Goal: Transaction & Acquisition: Purchase product/service

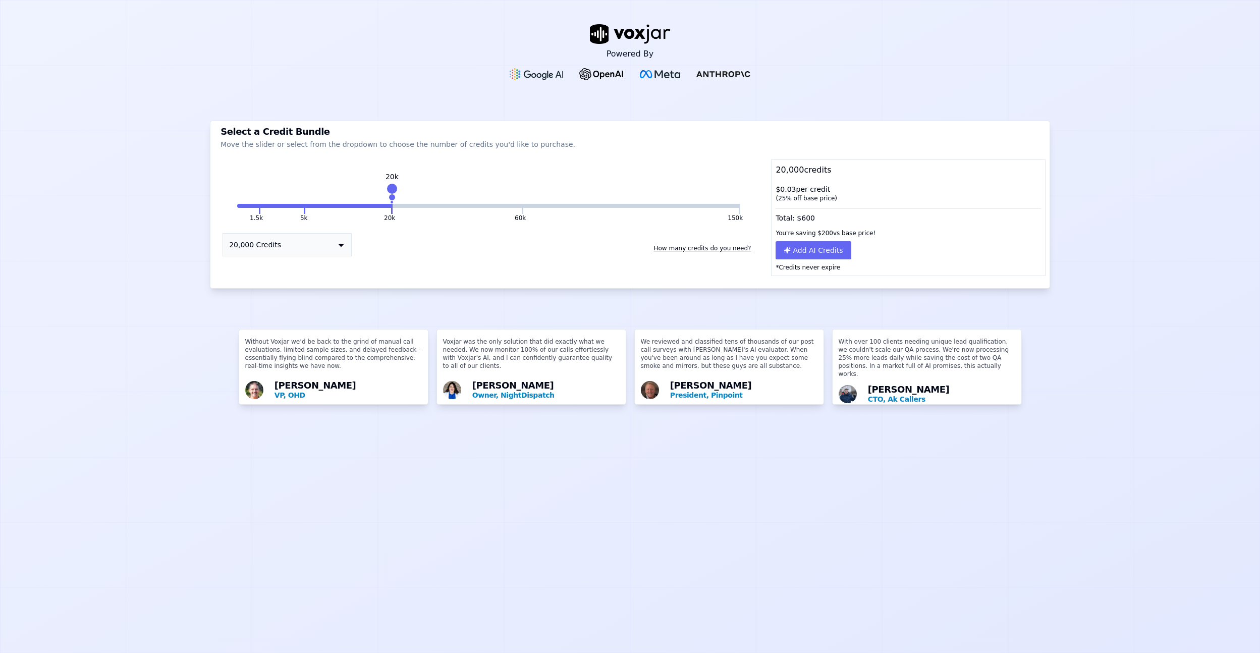
click at [261, 206] on button "5k" at bounding box center [281, 206] width 43 height 4
drag, startPoint x: 786, startPoint y: 189, endPoint x: 844, endPoint y: 189, distance: 58.0
click at [844, 189] on div "$ 0.035 per credit ( 12.5 % off base price)" at bounding box center [908, 193] width 273 height 26
click at [125, 256] on div "Powered By Select a Credit Bundle Move the slider or select from the dropdown t…" at bounding box center [630, 326] width 1260 height 653
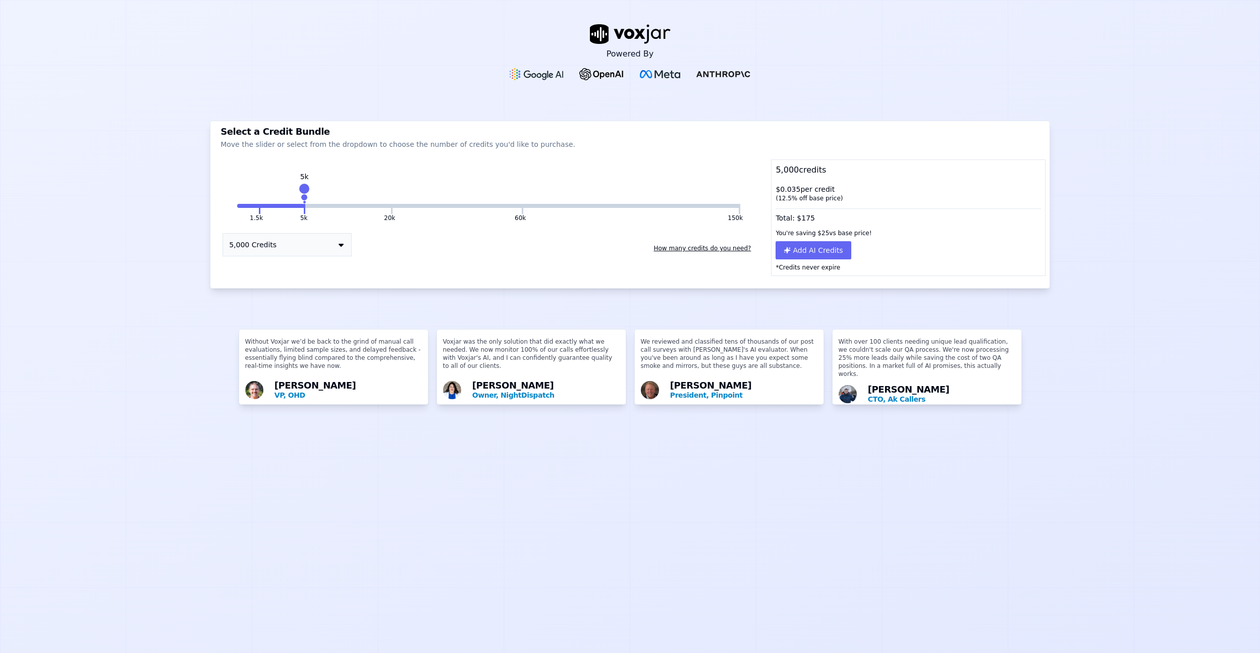
click at [60, 209] on div "Powered By Select a Credit Bundle Move the slider or select from the dropdown t…" at bounding box center [630, 326] width 1260 height 653
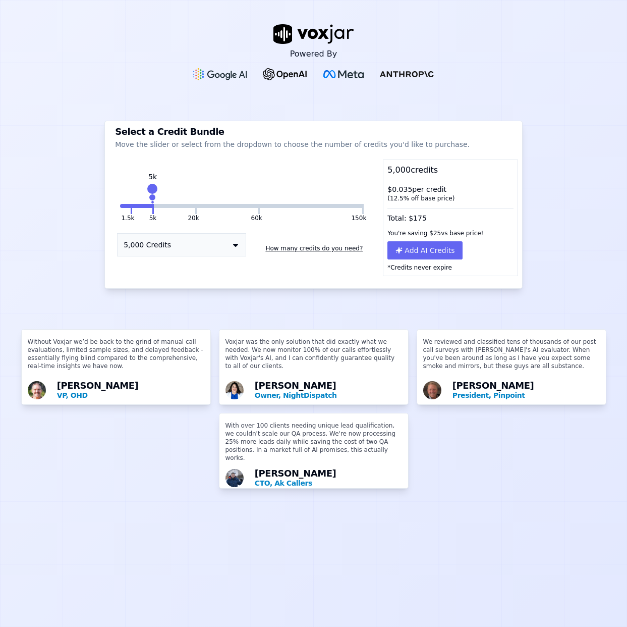
click at [550, 63] on div "Powered By" at bounding box center [313, 52] width 627 height 104
drag, startPoint x: 389, startPoint y: 190, endPoint x: 462, endPoint y: 190, distance: 73.2
click at [462, 190] on div "$ 0.035 per credit ( 12.5 % off base price)" at bounding box center [451, 193] width 134 height 26
click at [311, 249] on button "How many credits do you need?" at bounding box center [313, 248] width 105 height 16
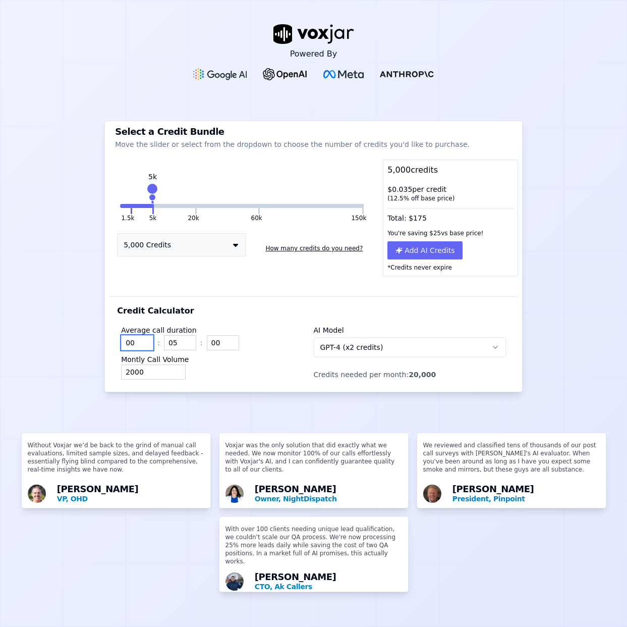
click at [135, 341] on input "00" at bounding box center [137, 342] width 32 height 15
type input "01"
type input "00"
click at [129, 370] on input "2000" at bounding box center [153, 371] width 65 height 15
type input "1000"
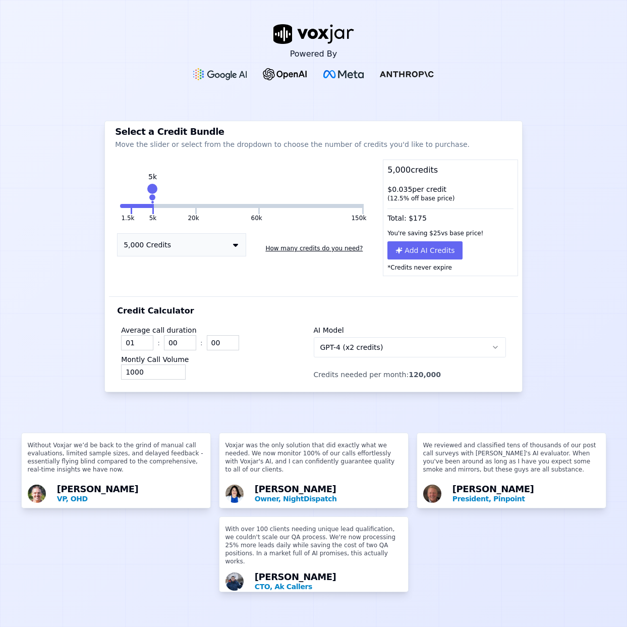
drag, startPoint x: 402, startPoint y: 376, endPoint x: 450, endPoint y: 375, distance: 48.5
click at [450, 375] on p "Credits needed per month: 120,000" at bounding box center [410, 374] width 192 height 10
click at [137, 340] on input "01" at bounding box center [137, 342] width 32 height 15
type input "00"
type input "01"
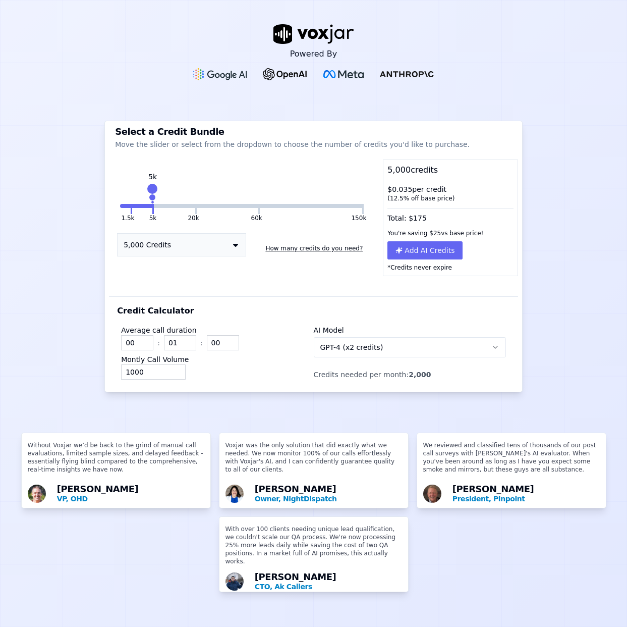
click at [339, 347] on span "GPT-4 (x2 credits)" at bounding box center [351, 347] width 63 height 10
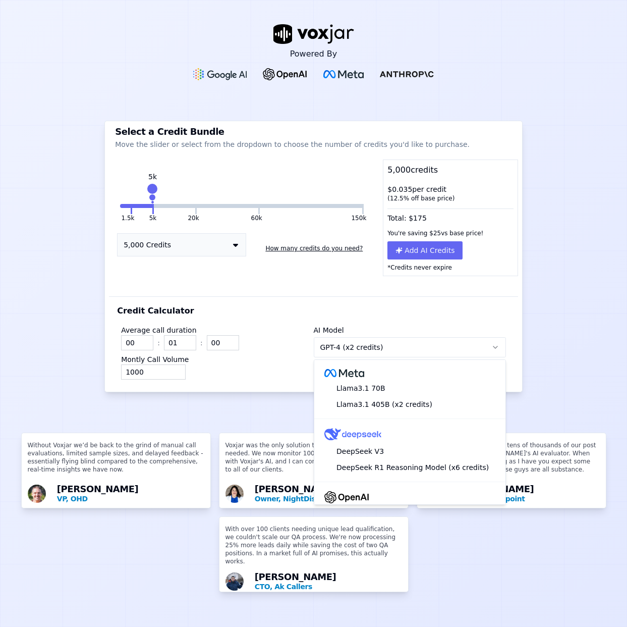
click at [333, 315] on div "Credit Calculator Average call duration 00 : 01 : 00 Montly Call Volume 1000 AI…" at bounding box center [313, 343] width 409 height 95
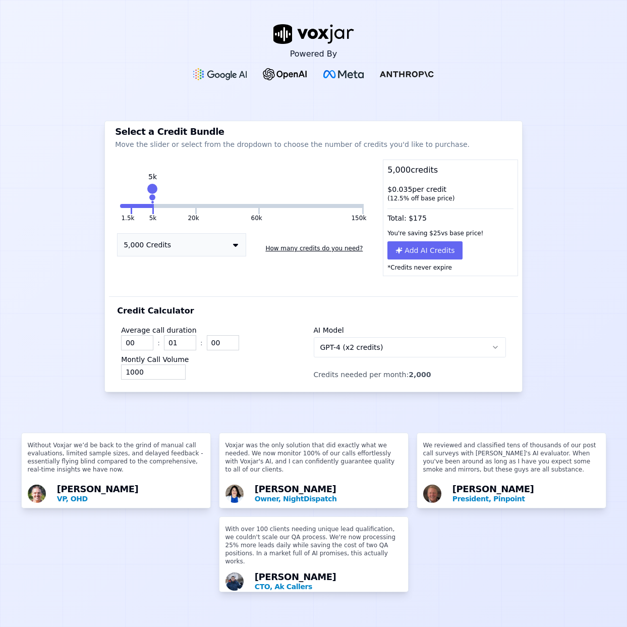
click at [487, 322] on div "AI Model GPT-4 (x2 credits) Credits needed per month: 2,000" at bounding box center [410, 350] width 192 height 59
